Goal: Information Seeking & Learning: Learn about a topic

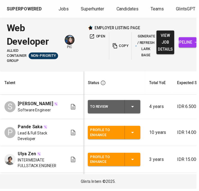
scroll to position [2, 0]
click at [65, 11] on span "Jobs" at bounding box center [64, 8] width 10 height 5
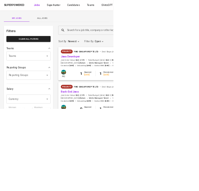
type input "innocean"
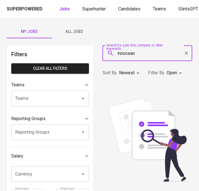
click at [75, 30] on span "All Jobs" at bounding box center [74, 31] width 38 height 7
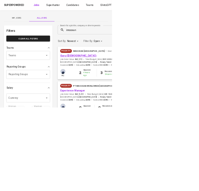
click at [128, 100] on link "Guru ([DEMOGRAPHIC_DATA])" at bounding box center [139, 98] width 64 height 5
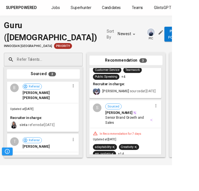
scroll to position [116, 0]
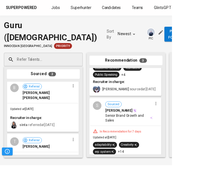
click at [165, 145] on div "S Sourced [PERSON_NAME] Senior Brand Growth and Sales" at bounding box center [145, 129] width 82 height 31
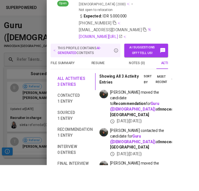
scroll to position [64, 0]
